Goal: Find specific page/section: Find specific page/section

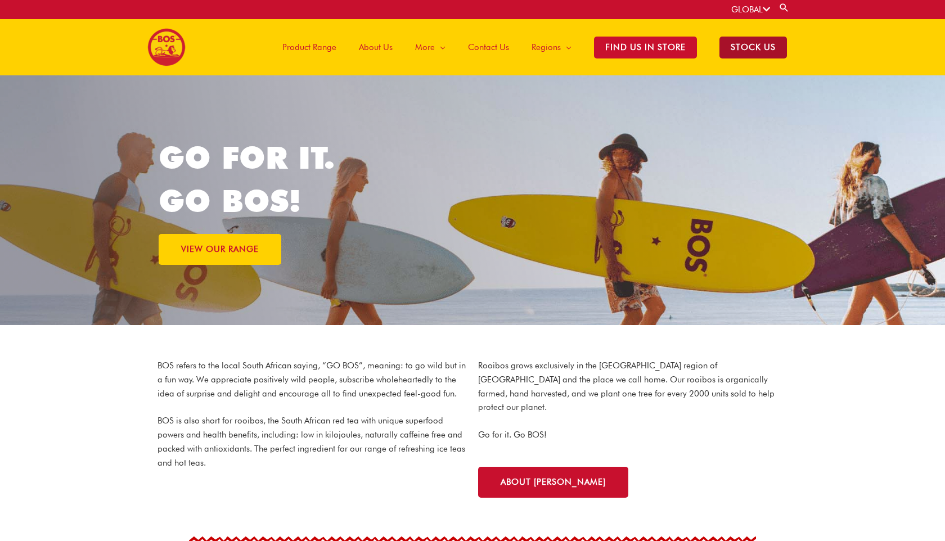
click at [743, 48] on span "STOCK US" at bounding box center [753, 48] width 68 height 22
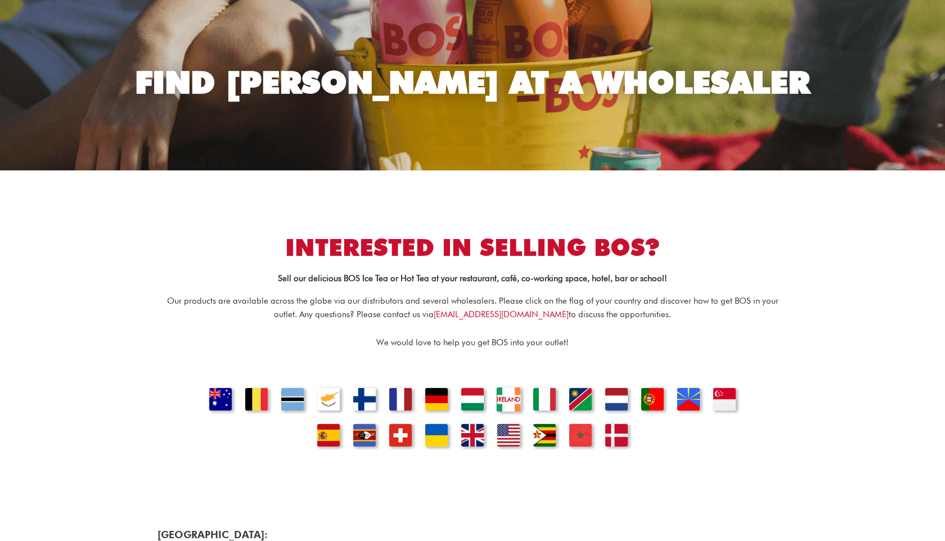
click at [508, 390] on link "IRELAND" at bounding box center [508, 395] width 38 height 38
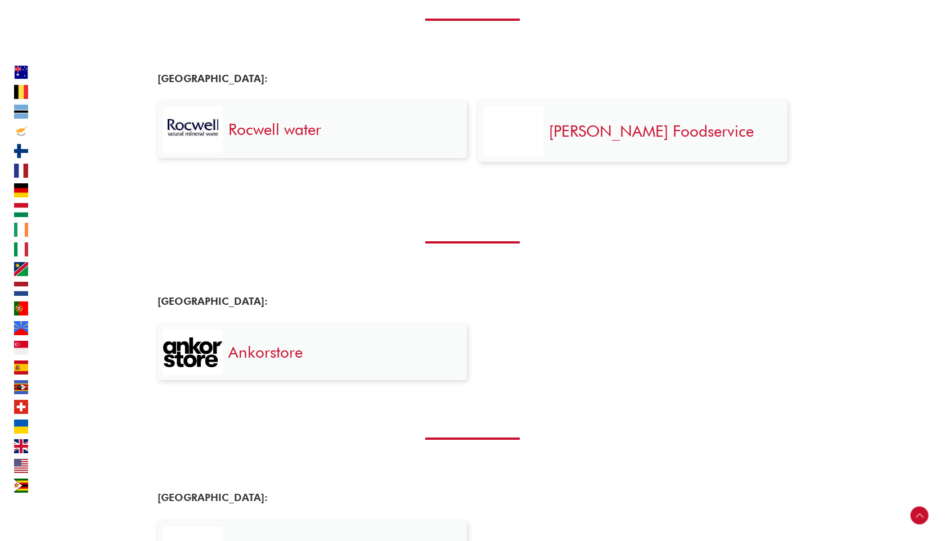
scroll to position [2629, 0]
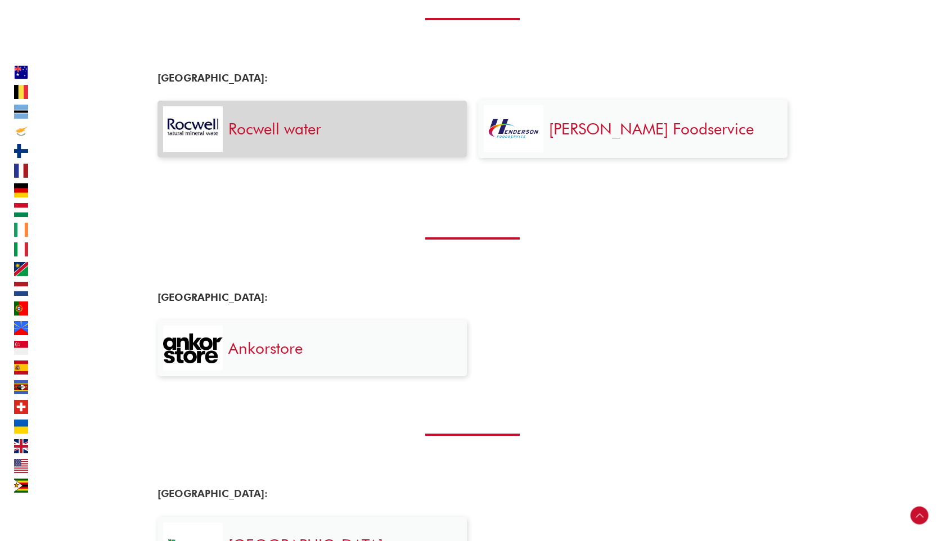
click at [287, 129] on link "Rocwell water" at bounding box center [274, 128] width 93 height 19
